Goal: Task Accomplishment & Management: Manage account settings

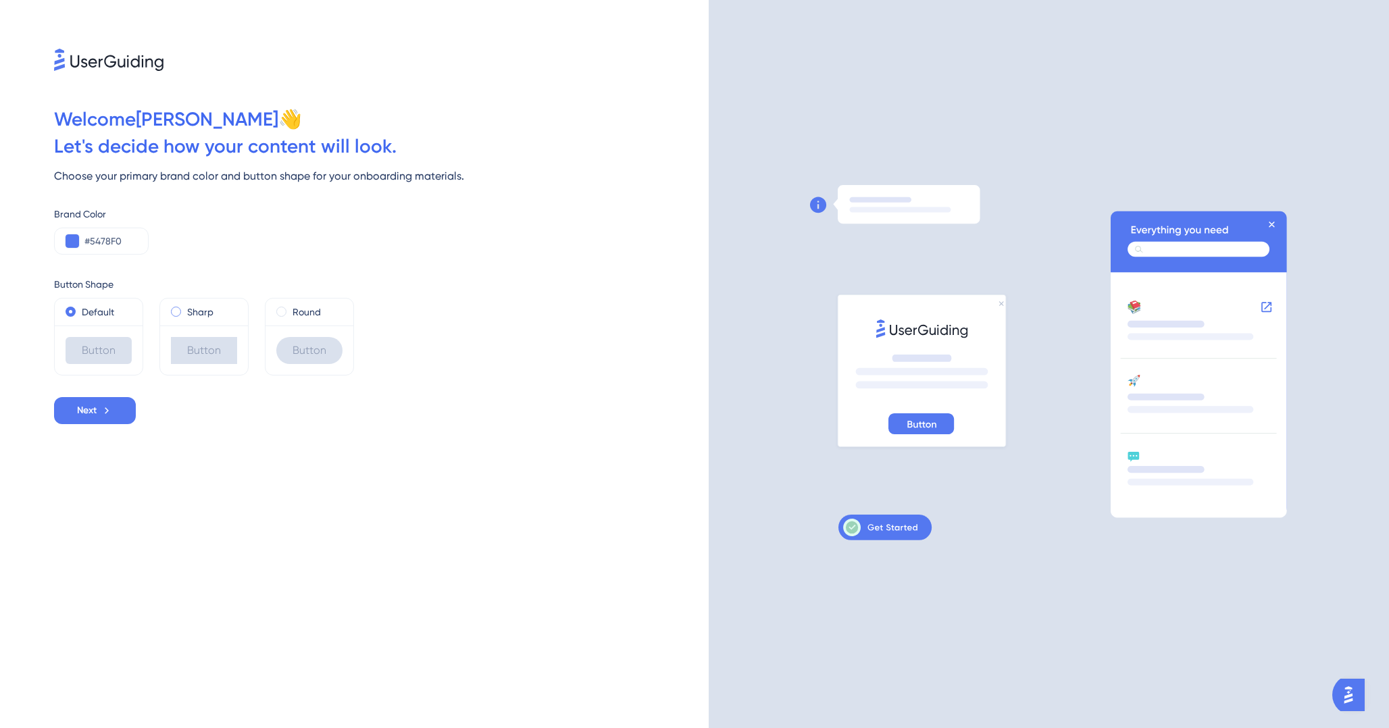
click at [199, 304] on label "Sharp" at bounding box center [200, 312] width 26 height 16
click at [291, 311] on div "Round" at bounding box center [309, 312] width 66 height 16
click at [216, 314] on div "Sharp" at bounding box center [204, 312] width 66 height 16
click at [76, 316] on div "Default" at bounding box center [99, 312] width 66 height 16
click at [84, 415] on span "Next" at bounding box center [87, 411] width 20 height 16
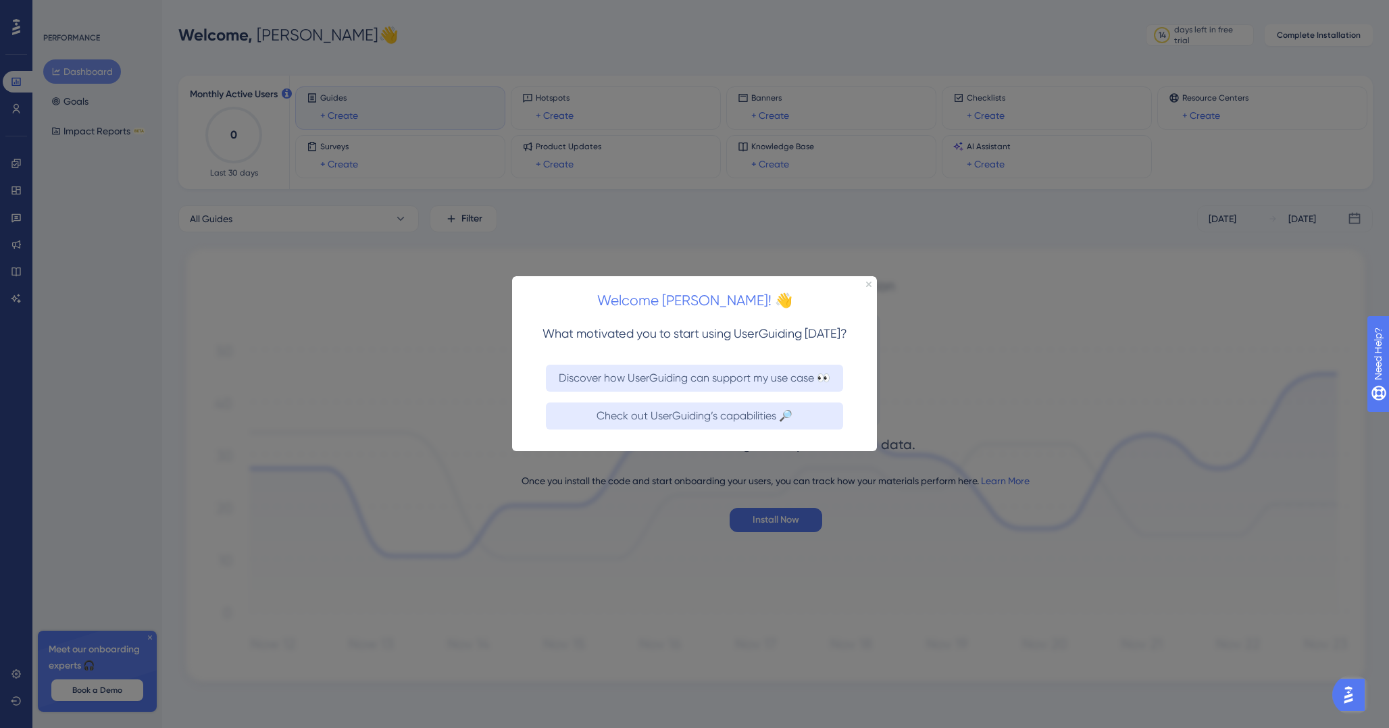
click at [868, 287] on div "Welcome [PERSON_NAME]! 👋" at bounding box center [694, 297] width 365 height 42
click at [868, 286] on icon "Close Preview" at bounding box center [868, 284] width 5 height 5
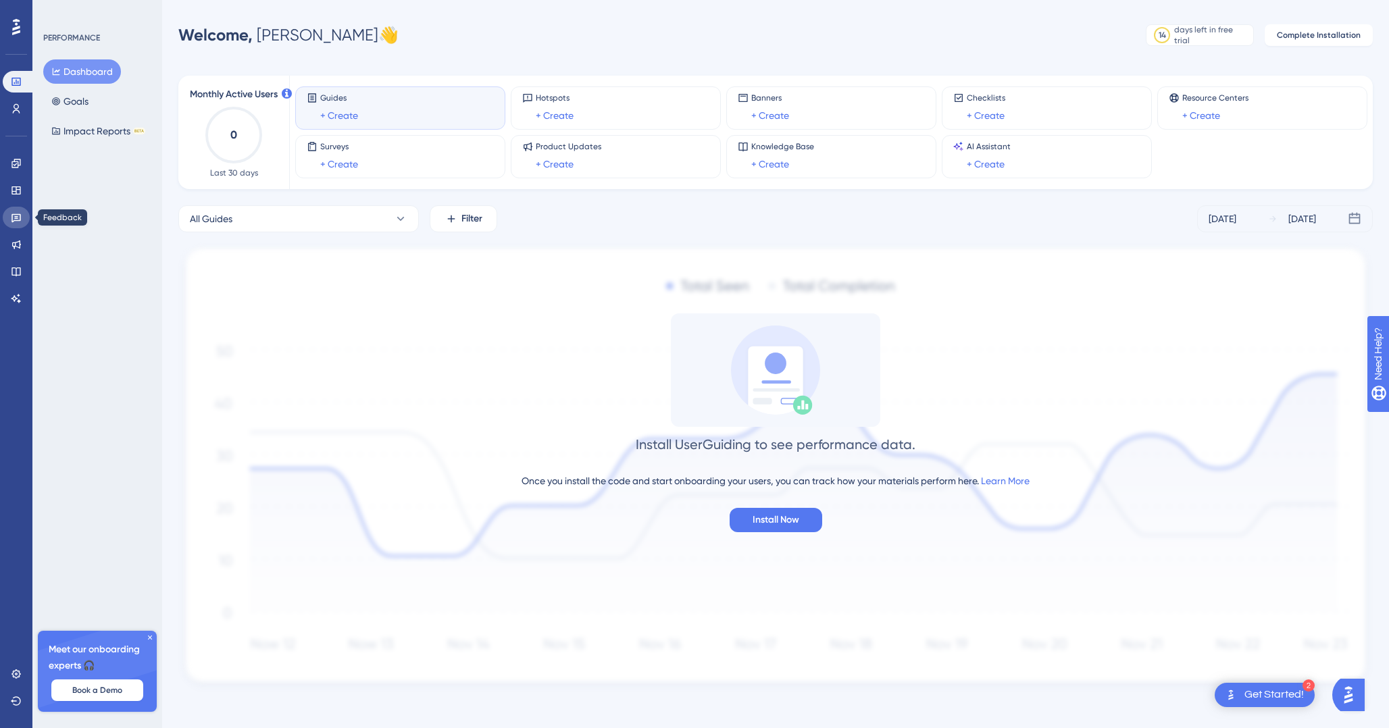
click at [18, 207] on link at bounding box center [16, 218] width 27 height 22
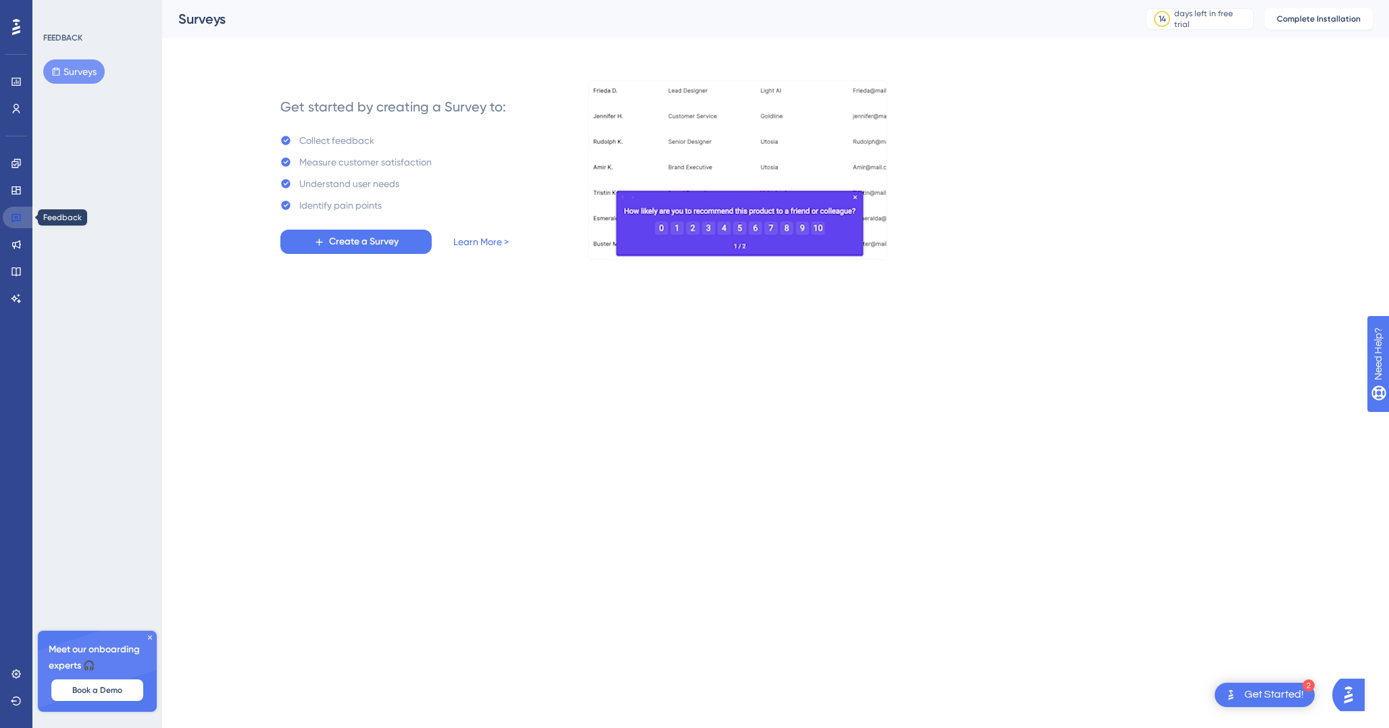
click at [16, 220] on icon at bounding box center [16, 217] width 11 height 11
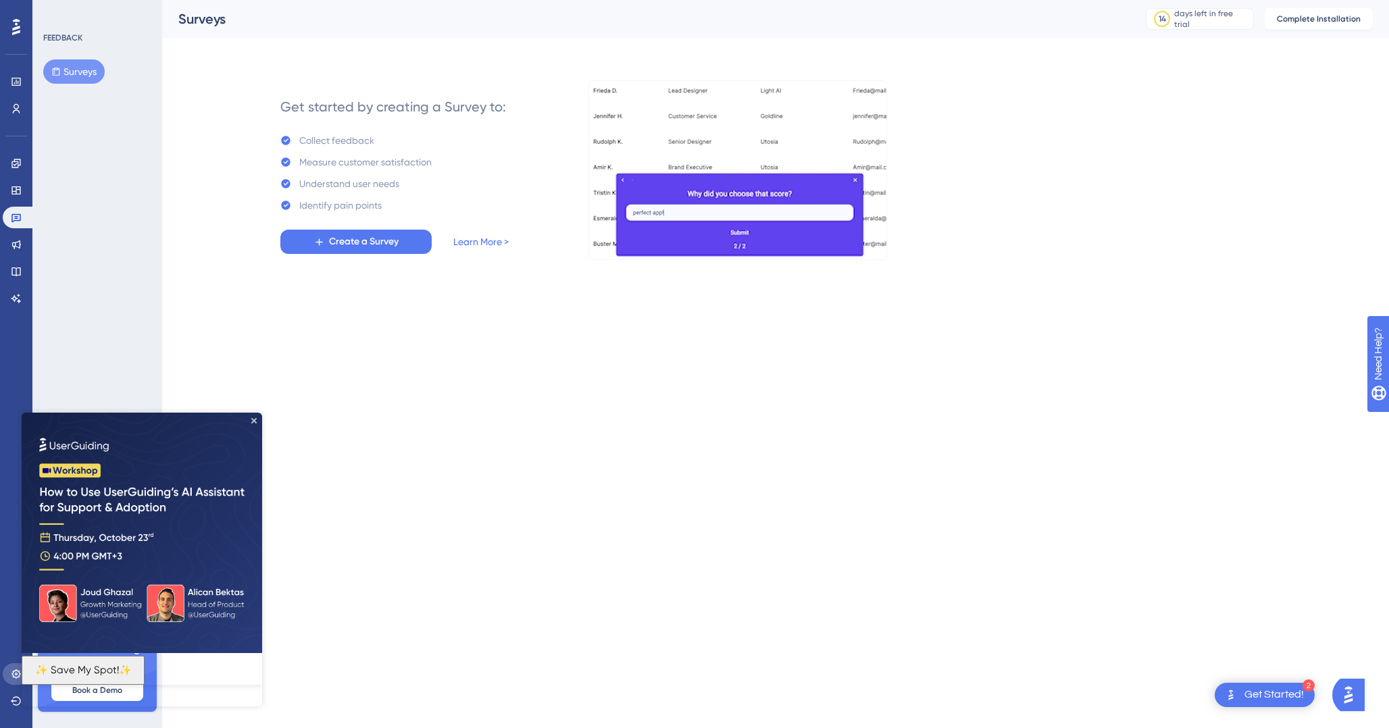
click at [9, 677] on link at bounding box center [16, 674] width 27 height 22
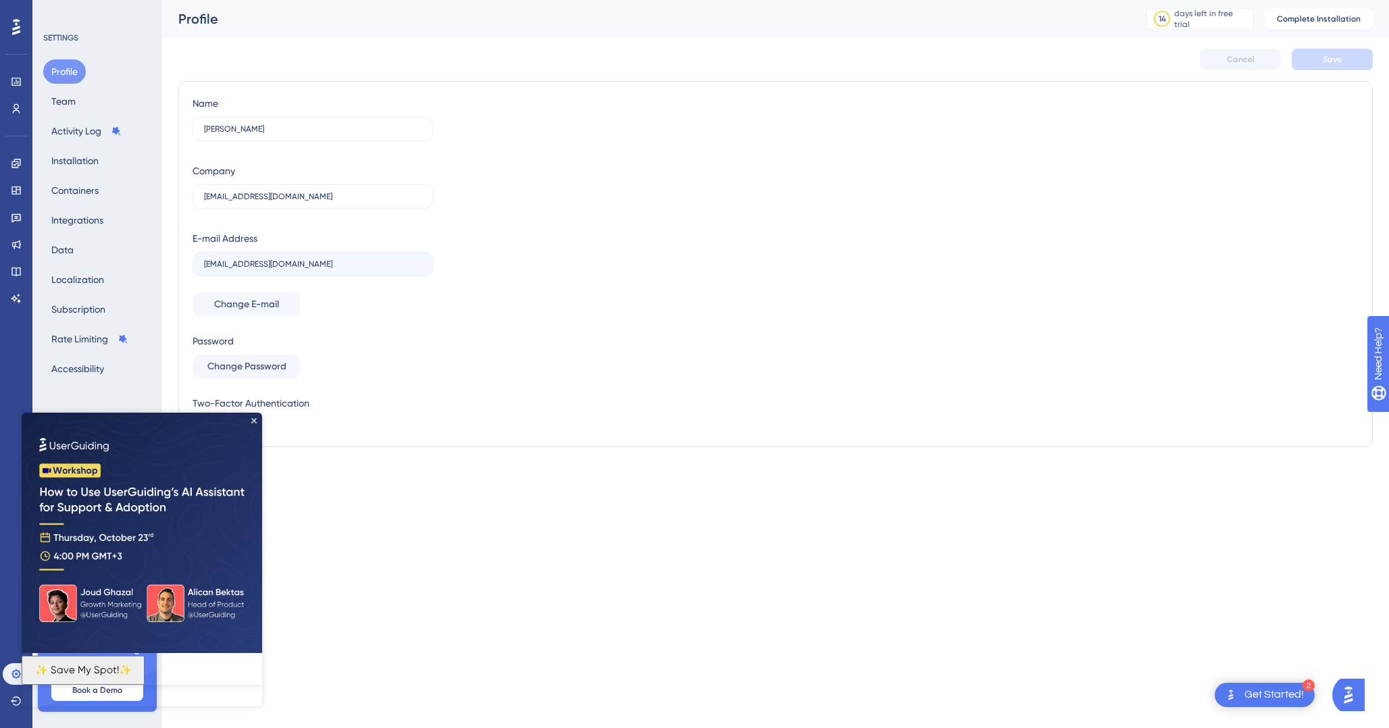
click at [1161, 484] on html "2 Get Started! Performance Users Engagement Widgets Feedback Product Updates Kn…" at bounding box center [694, 250] width 1389 height 501
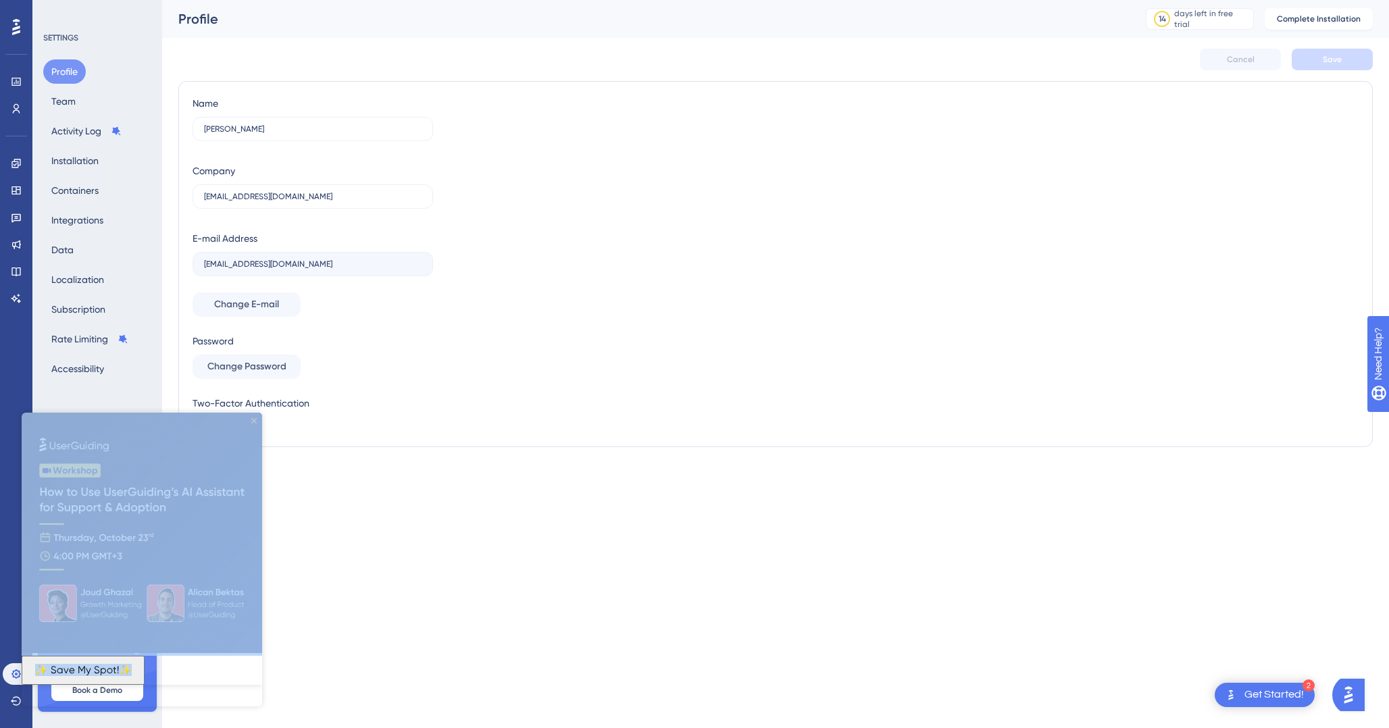
click at [253, 422] on icon "Close Preview" at bounding box center [253, 420] width 5 height 5
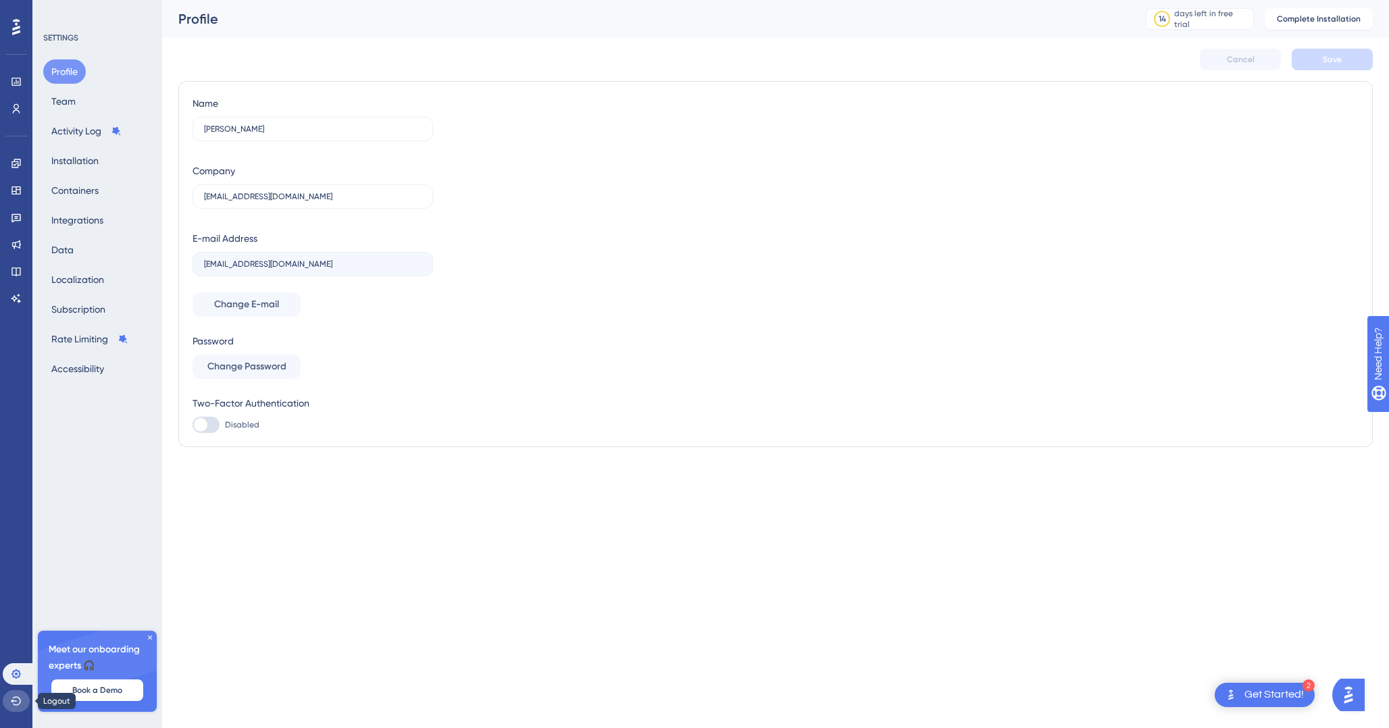
click at [16, 703] on icon at bounding box center [16, 701] width 11 height 11
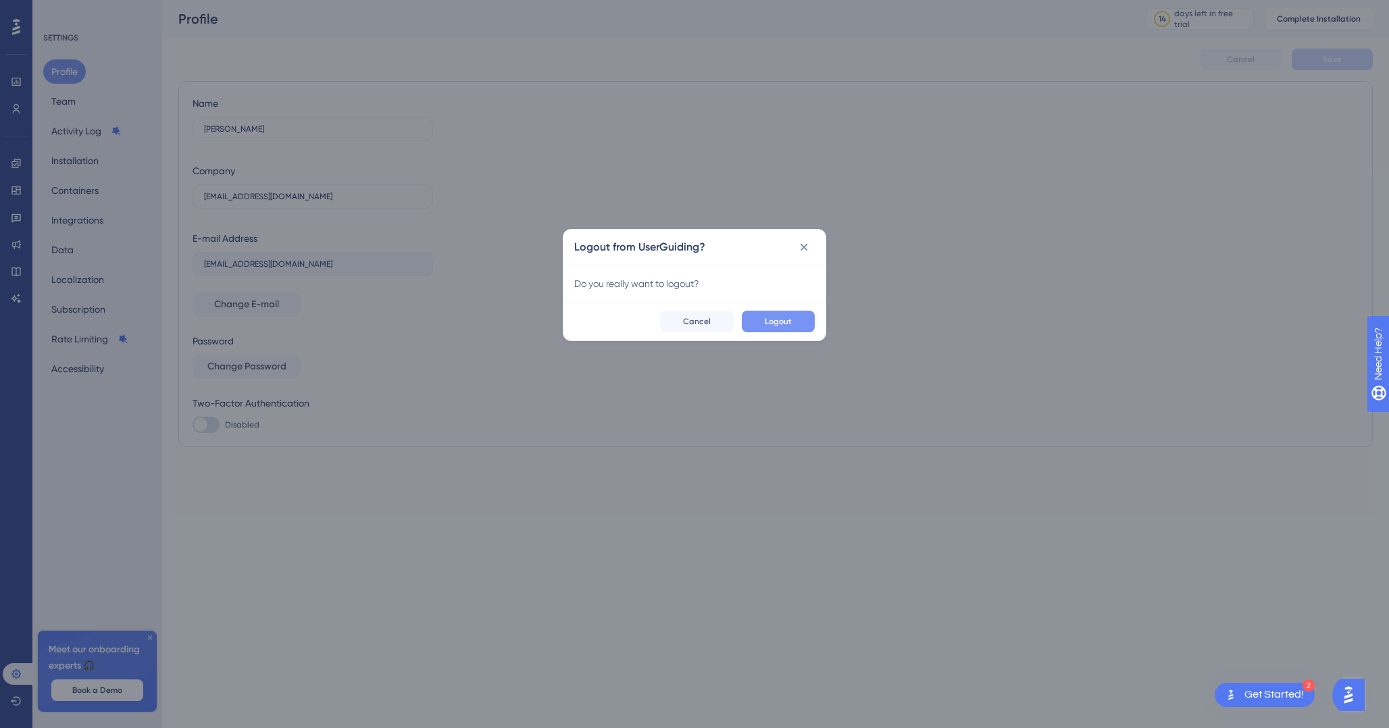
click at [758, 325] on button "Logout" at bounding box center [778, 322] width 73 height 22
